Goal: Task Accomplishment & Management: Manage account settings

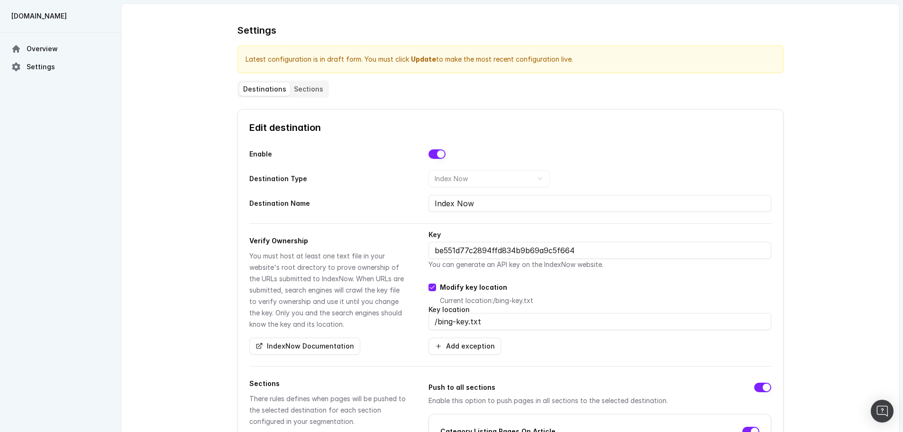
click at [296, 86] on button "Sections" at bounding box center [308, 88] width 37 height 13
click at [297, 92] on button "Sections" at bounding box center [308, 88] width 37 height 13
